Goal: Task Accomplishment & Management: Manage account settings

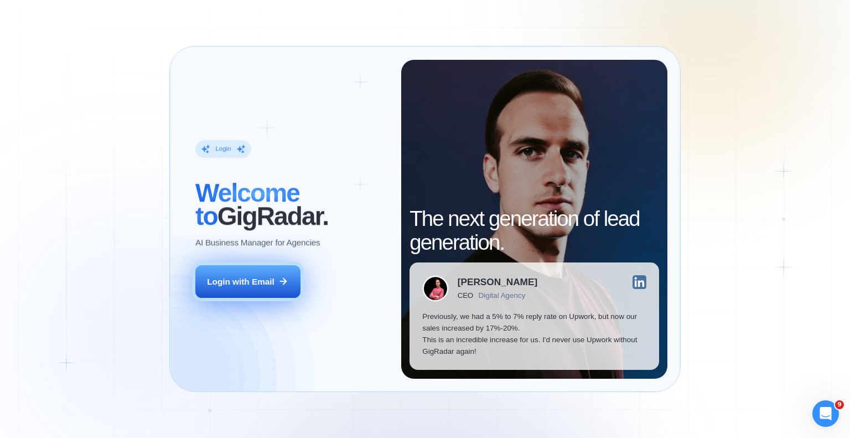
click at [276, 291] on button "Login with Email" at bounding box center [247, 281] width 105 height 33
click at [271, 287] on button "Login with Email" at bounding box center [247, 281] width 105 height 33
click at [266, 285] on div "Login with Email" at bounding box center [241, 282] width 68 height 12
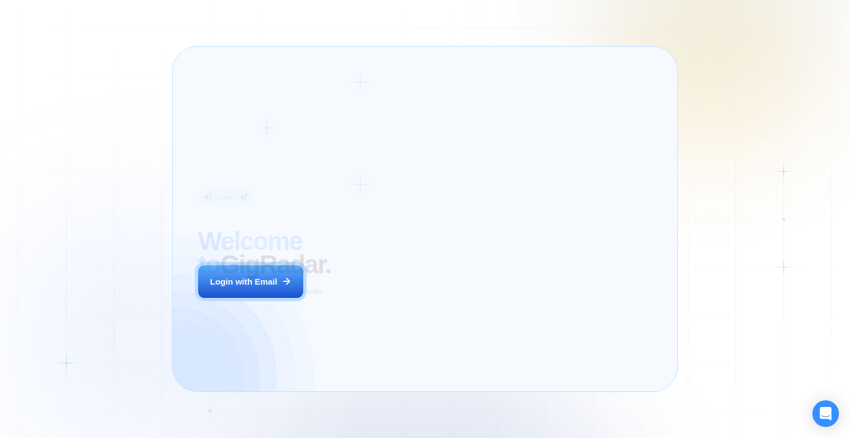
click at [368, 294] on div "Login ‍ Welcome to GigRadar. AI Business Manager for Agencies Login with Email" at bounding box center [293, 219] width 216 height 319
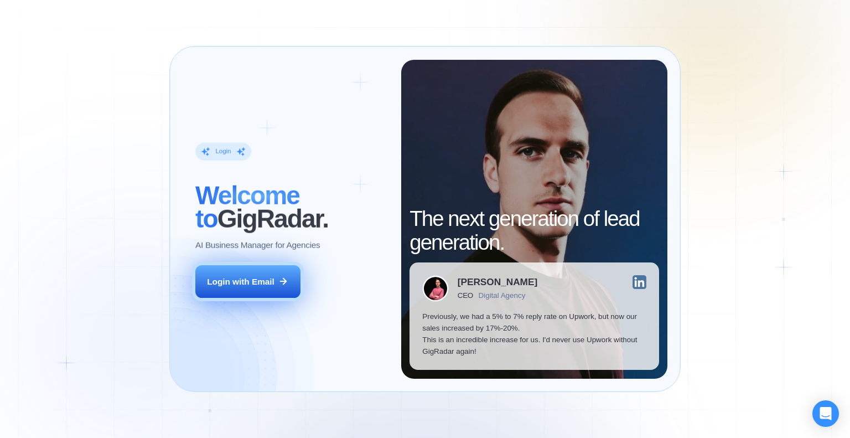
drag, startPoint x: 303, startPoint y: 286, endPoint x: 283, endPoint y: 284, distance: 20.6
click at [299, 286] on div "Login ‍ Welcome to GigRadar. AI Business Manager for Agencies Login with Email" at bounding box center [292, 219] width 219 height 319
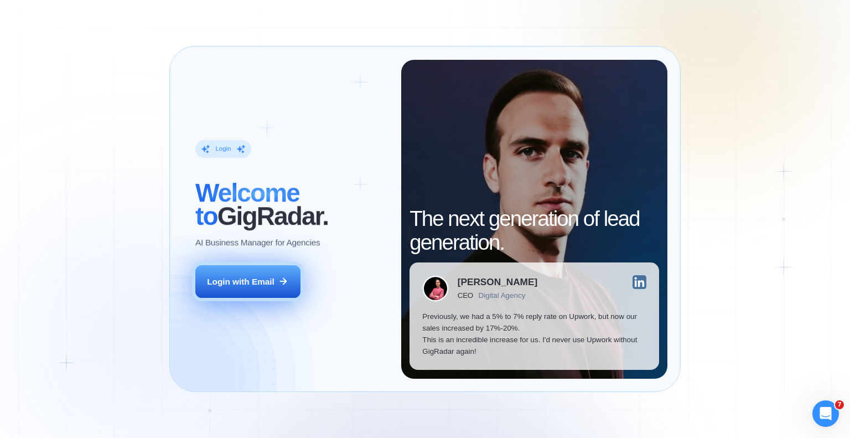
click at [283, 284] on icon at bounding box center [283, 281] width 10 height 10
click at [254, 290] on button "Login with Email" at bounding box center [247, 281] width 105 height 33
